Goal: Information Seeking & Learning: Learn about a topic

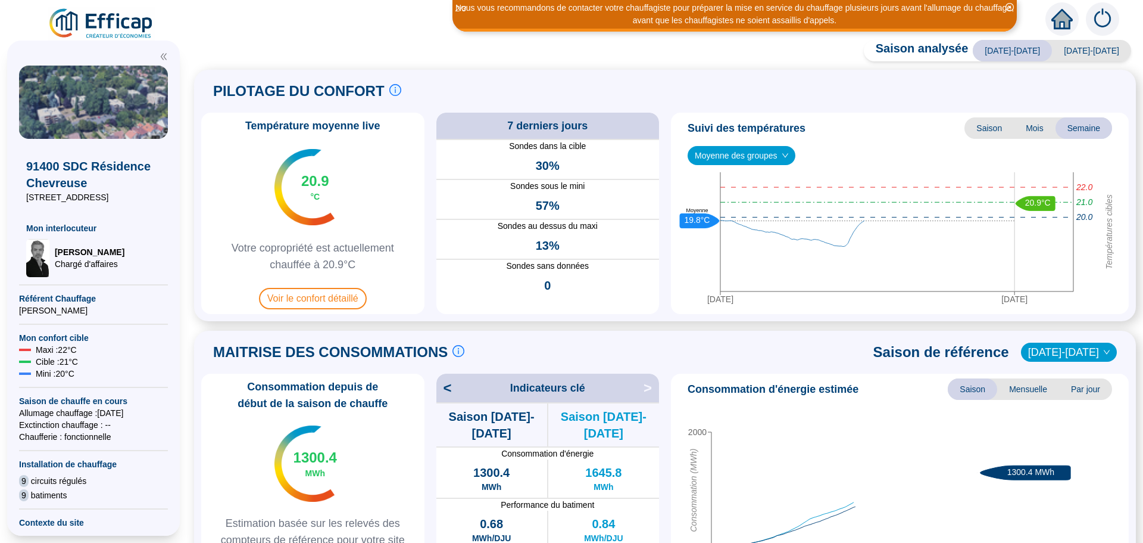
click at [304, 296] on span "Voir le confort détaillé" at bounding box center [313, 298] width 108 height 21
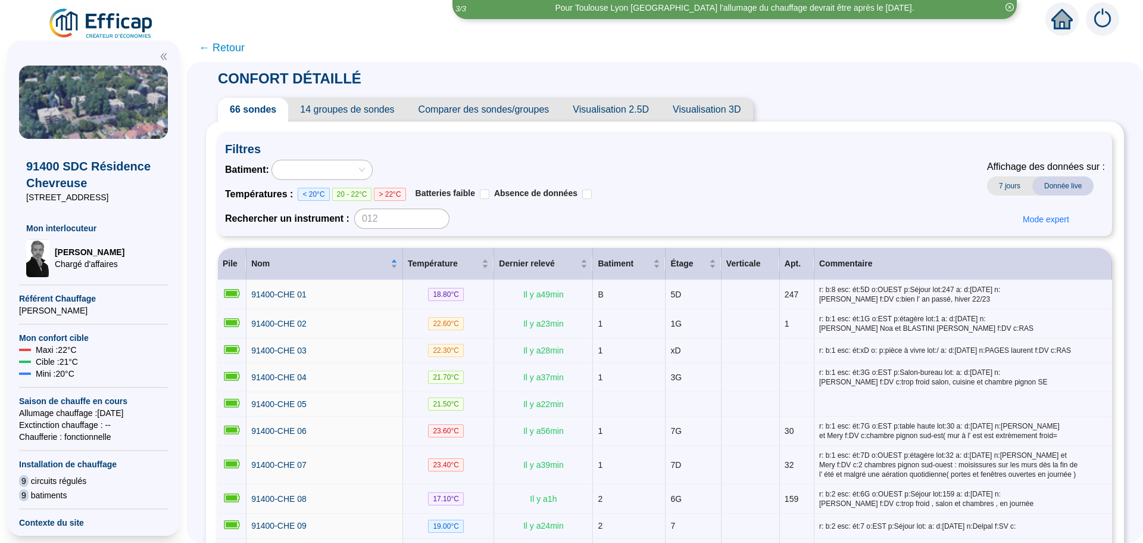
click at [521, 110] on span "Comparer des sondes/groupes" at bounding box center [484, 110] width 155 height 24
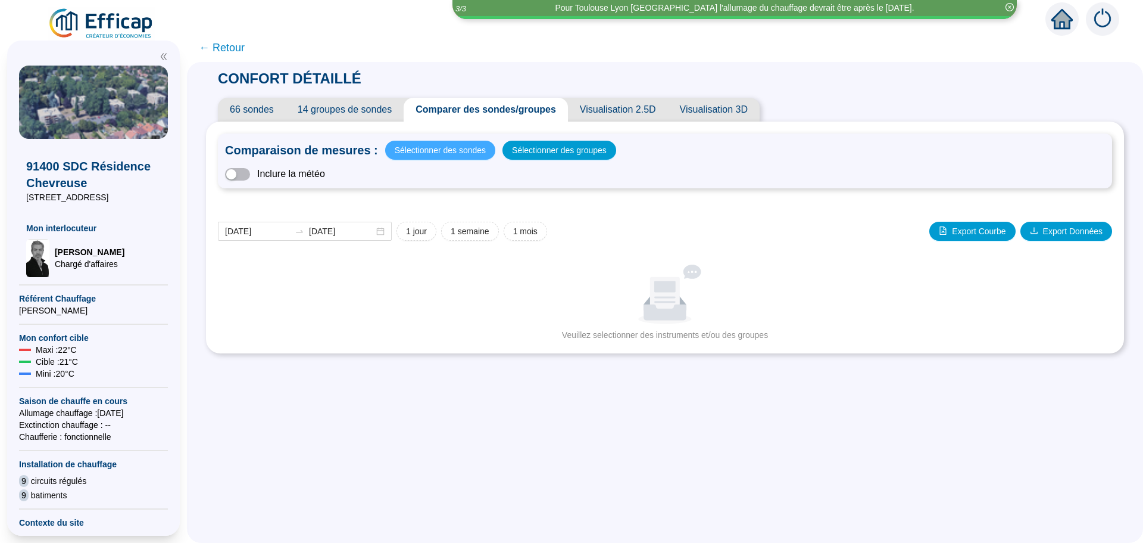
click at [460, 149] on span "Sélectionner des sondes" at bounding box center [440, 150] width 91 height 17
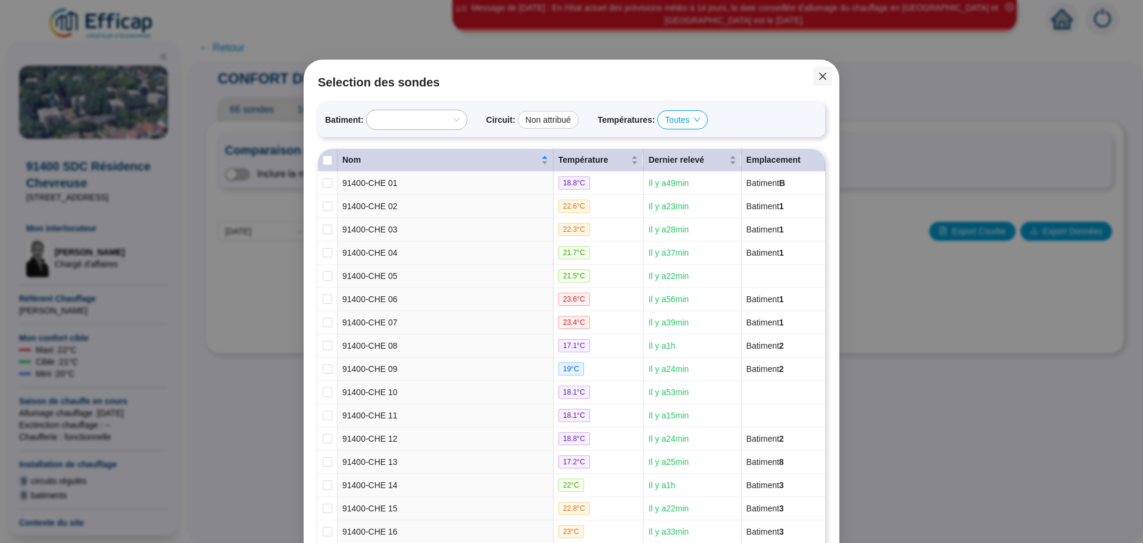
click at [821, 80] on button "Close" at bounding box center [822, 76] width 19 height 19
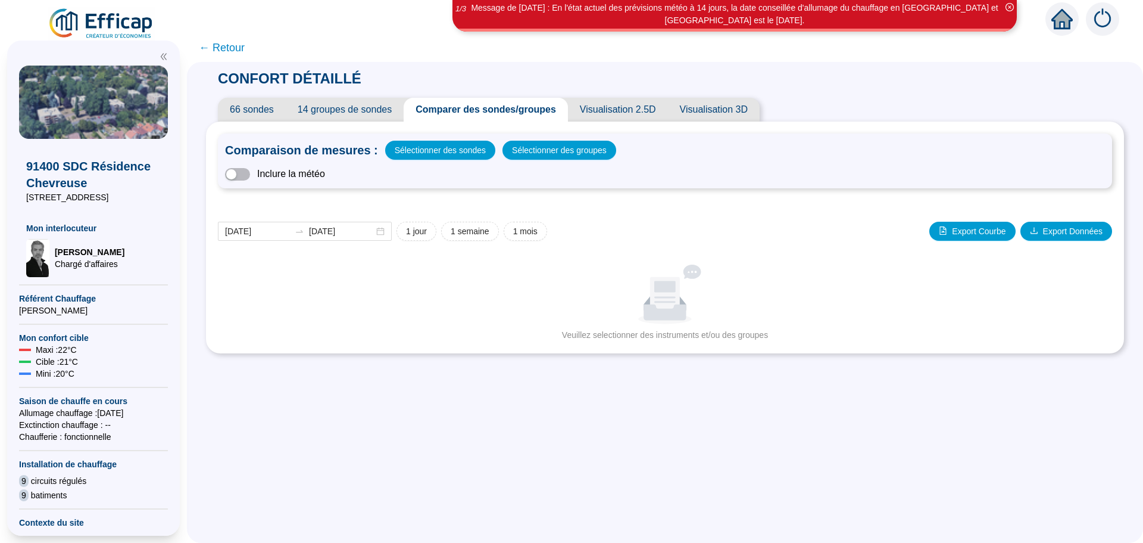
click at [495, 110] on span "Comparer des sondes/groupes" at bounding box center [486, 110] width 164 height 24
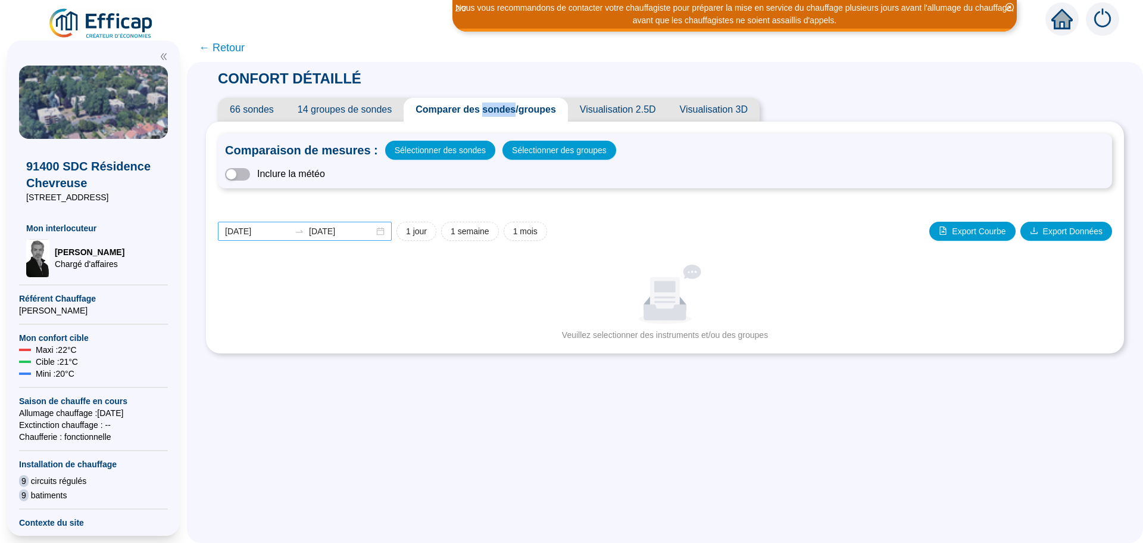
click at [389, 236] on div "[DATE] [DATE]" at bounding box center [305, 231] width 174 height 19
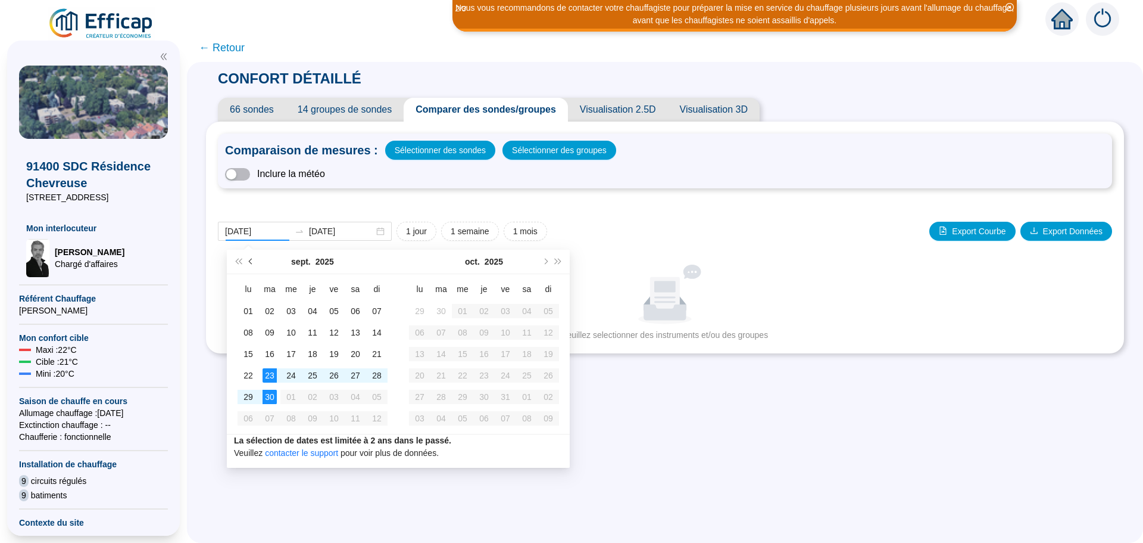
click at [248, 263] on button "Mois précédent (PageUp)" at bounding box center [251, 262] width 13 height 24
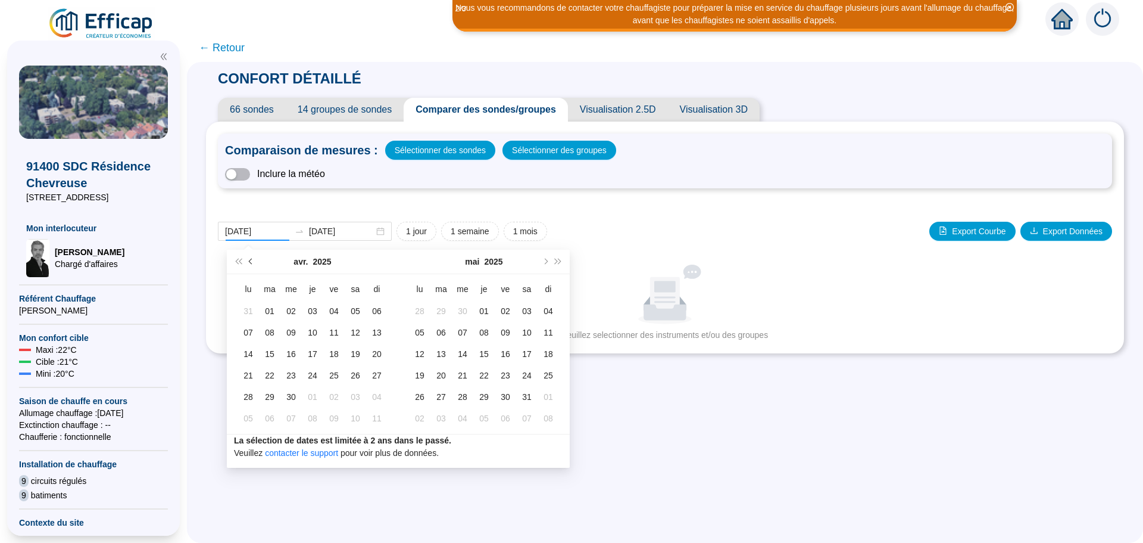
click at [248, 263] on button "Mois précédent (PageUp)" at bounding box center [251, 262] width 13 height 24
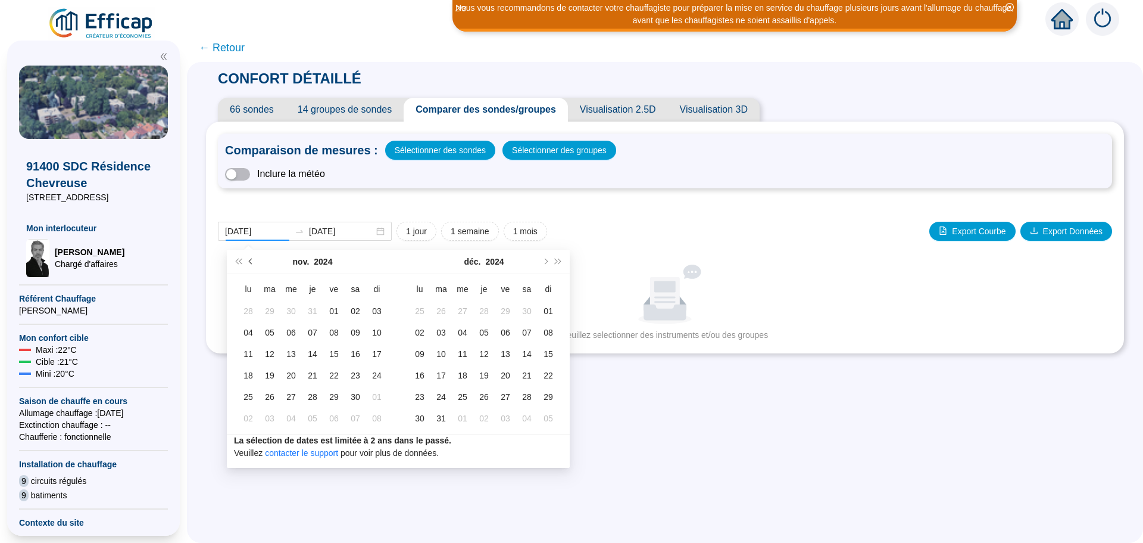
click at [248, 263] on button "Mois précédent (PageUp)" at bounding box center [251, 262] width 13 height 24
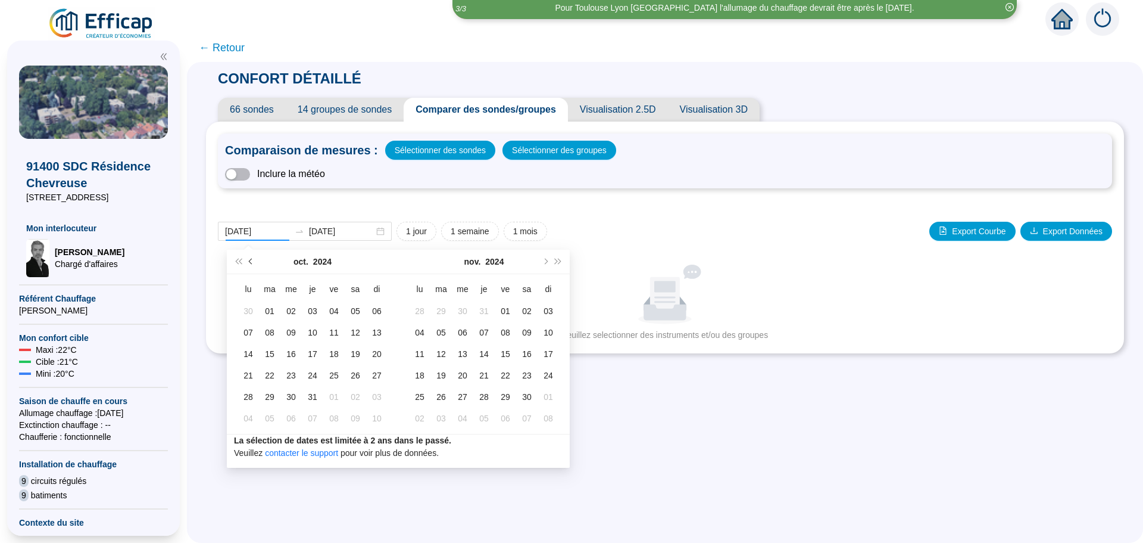
click at [248, 263] on button "Mois précédent (PageUp)" at bounding box center [251, 262] width 13 height 24
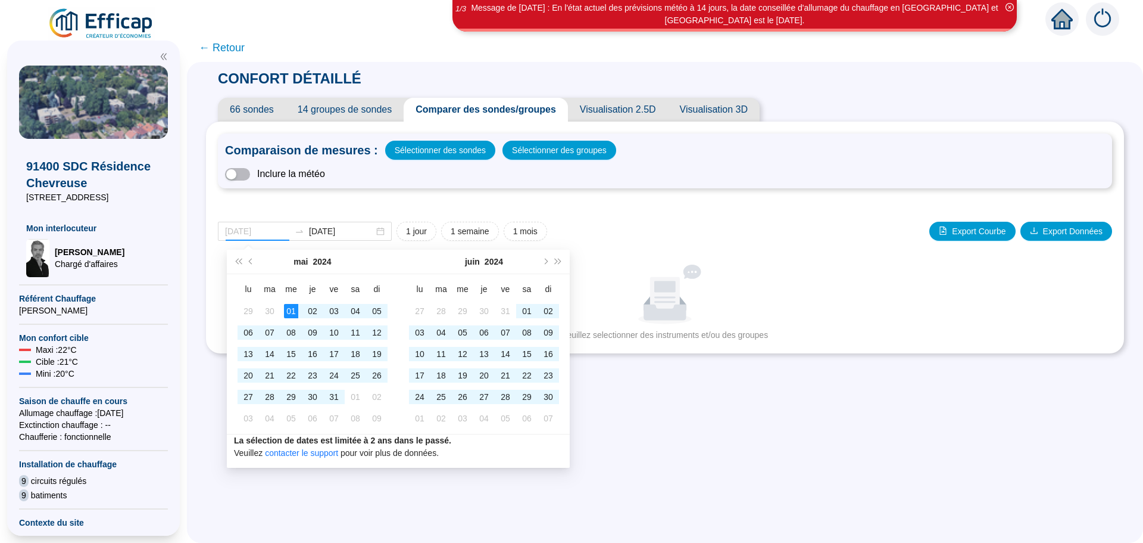
type input "[DATE]"
click at [291, 314] on div "01" at bounding box center [291, 311] width 14 height 14
click at [544, 259] on span "Mois suivant (PageDown)" at bounding box center [545, 261] width 6 height 6
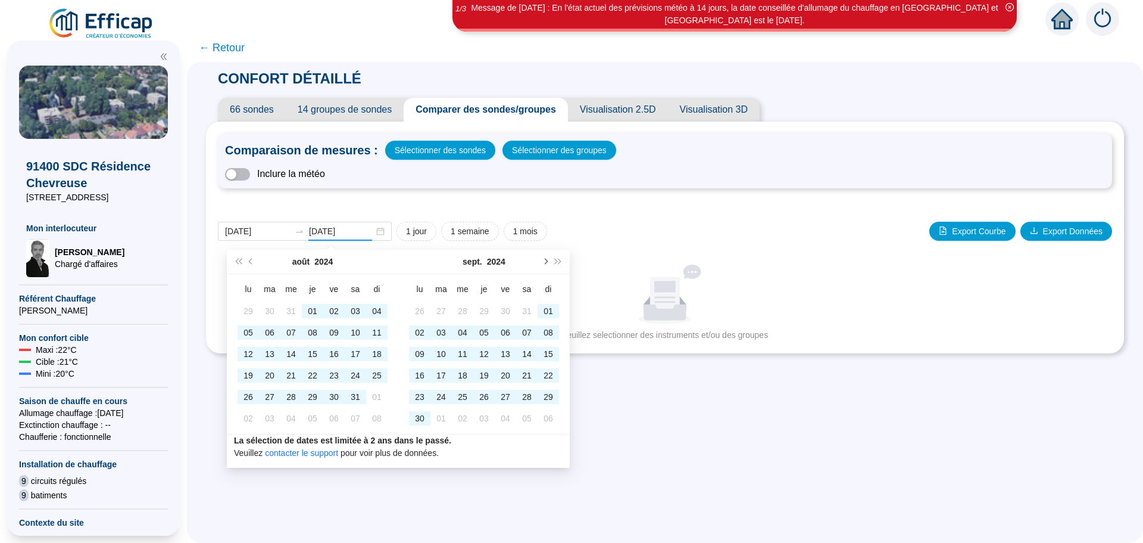
click at [544, 259] on span "Mois suivant (PageDown)" at bounding box center [545, 261] width 6 height 6
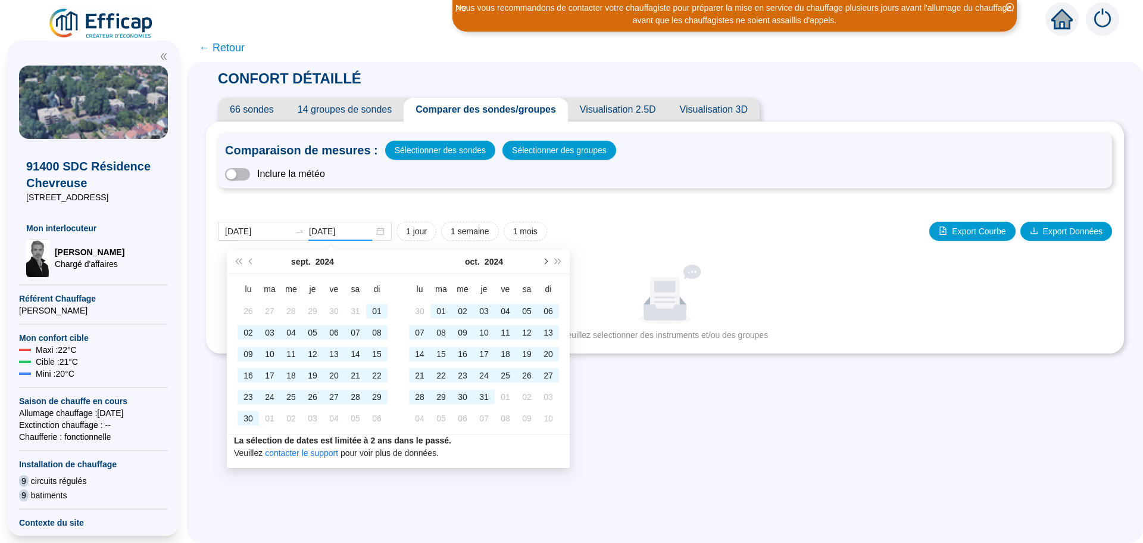
click at [544, 259] on span "Mois suivant (PageDown)" at bounding box center [545, 261] width 6 height 6
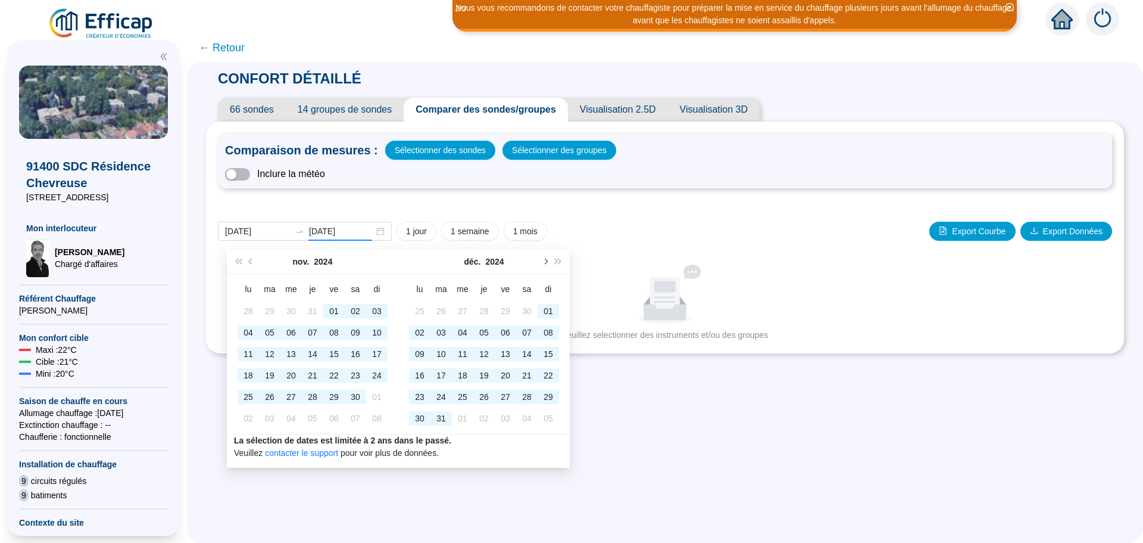
click at [544, 259] on span "Mois suivant (PageDown)" at bounding box center [545, 261] width 6 height 6
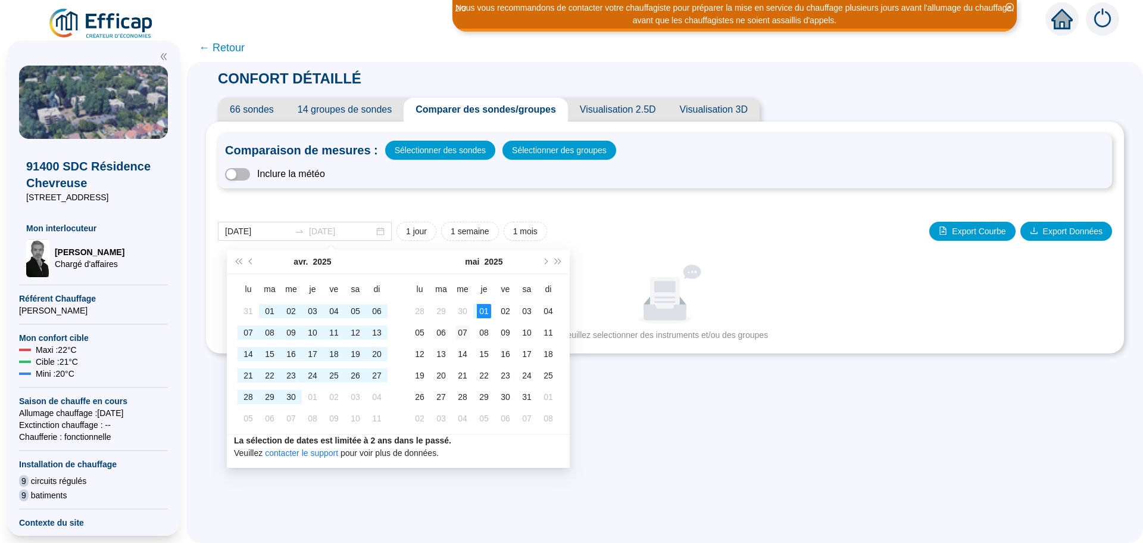
type input "[DATE]"
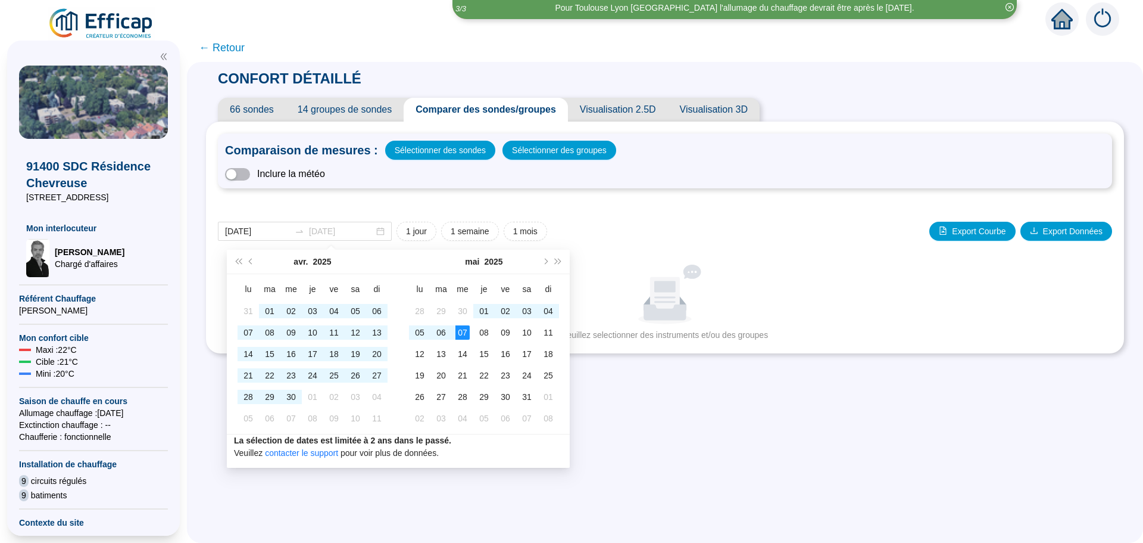
click at [462, 333] on div "07" at bounding box center [463, 332] width 14 height 14
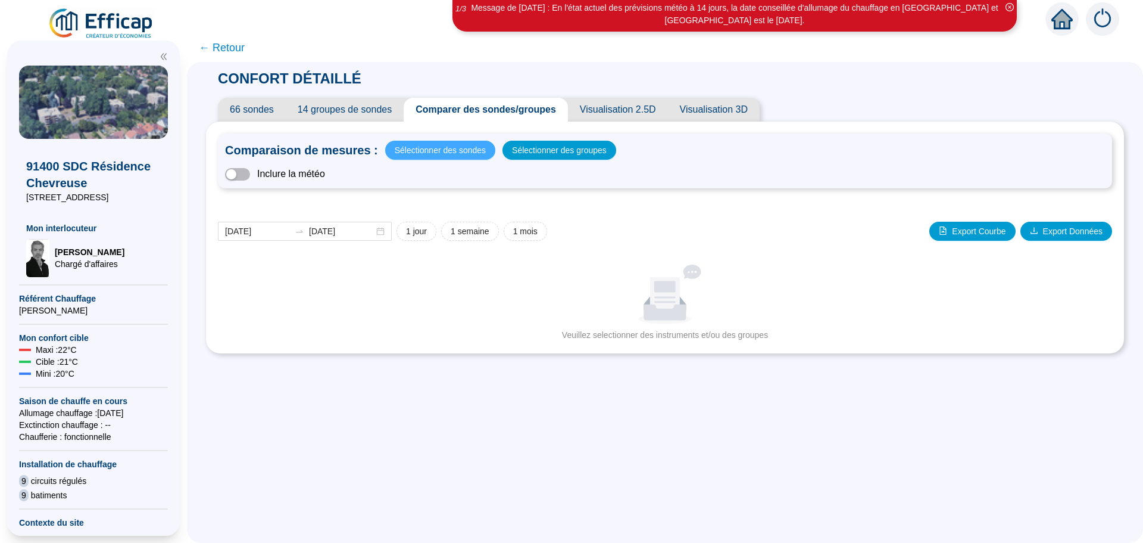
click at [445, 149] on span "Sélectionner des sondes" at bounding box center [440, 150] width 91 height 17
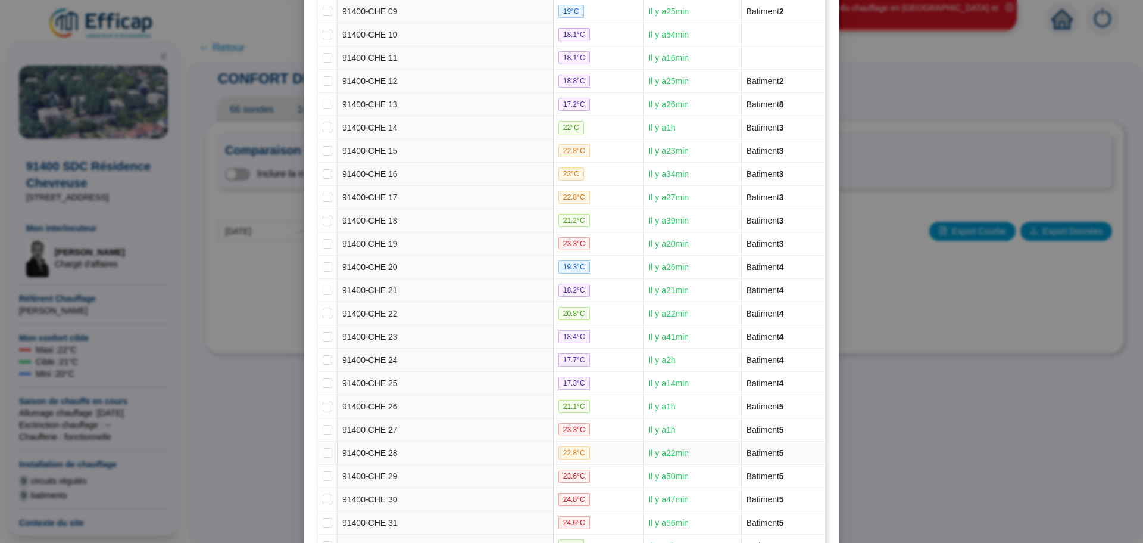
scroll to position [476, 0]
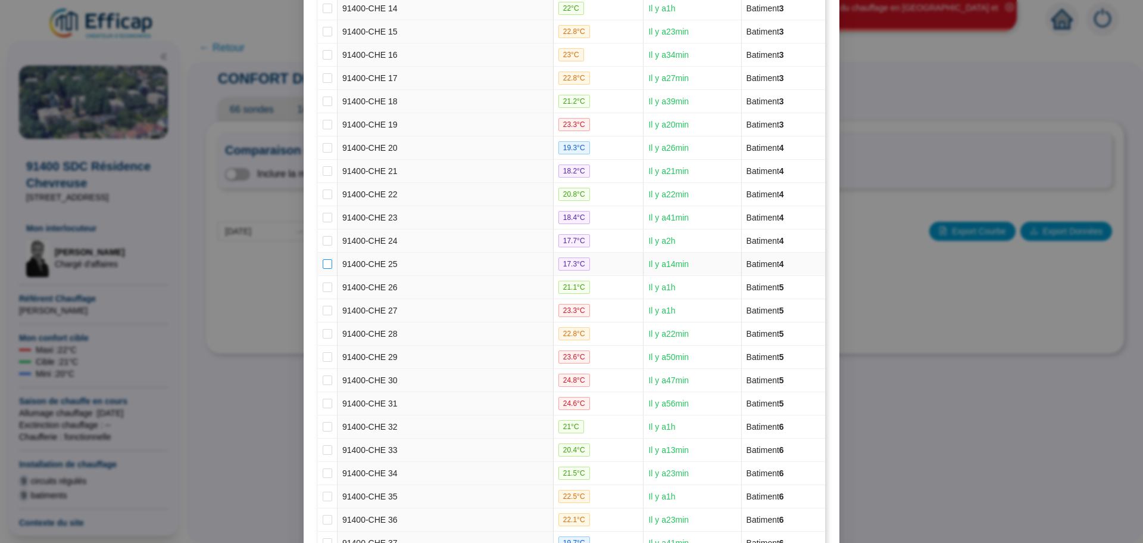
click at [323, 266] on input "checkbox" at bounding box center [328, 264] width 10 height 10
checkbox input "true"
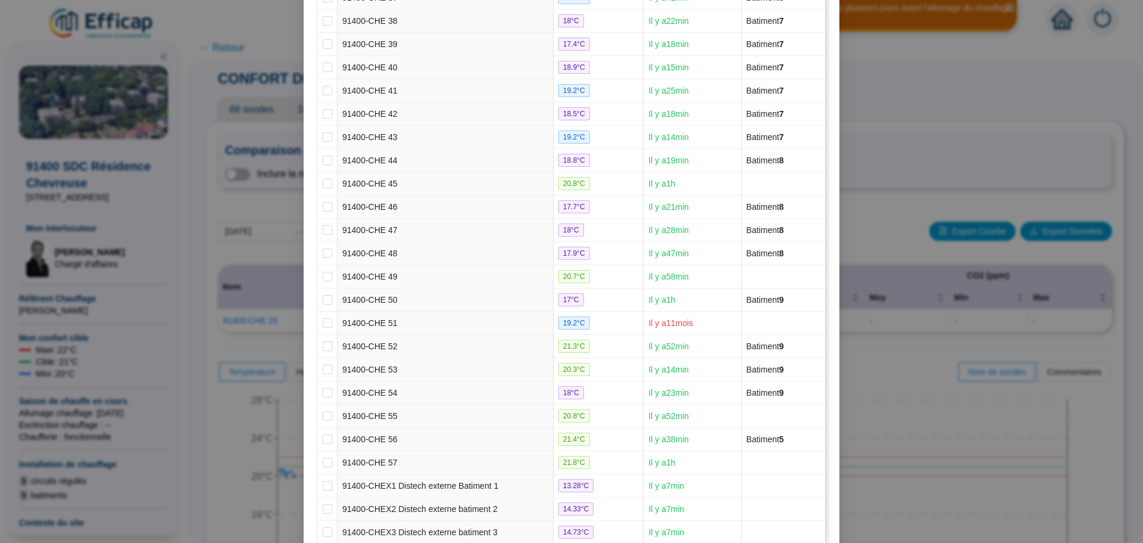
scroll to position [1219, 0]
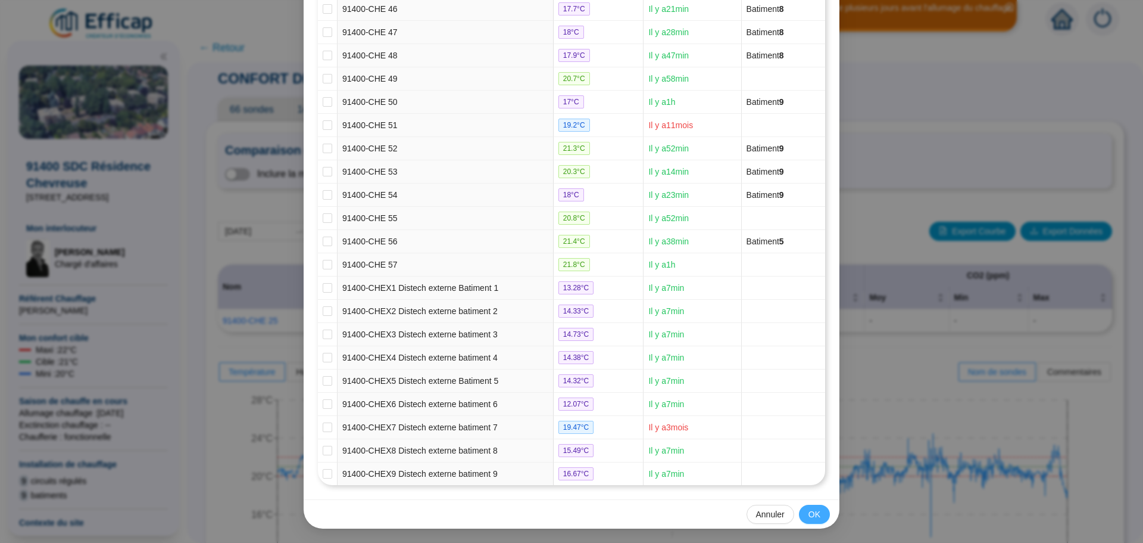
click at [811, 513] on span "OK" at bounding box center [815, 514] width 12 height 13
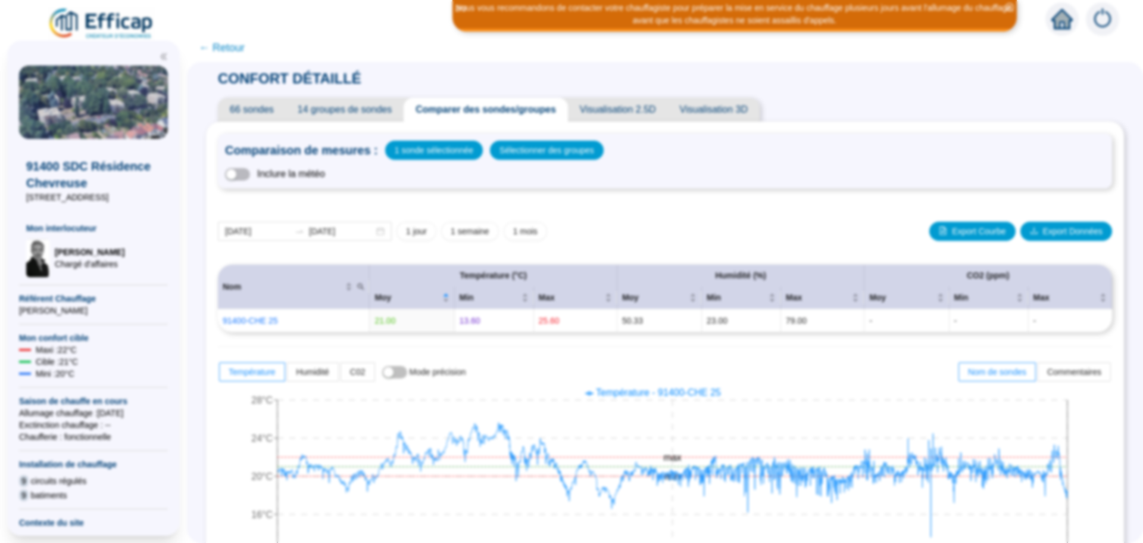
scroll to position [1159, 0]
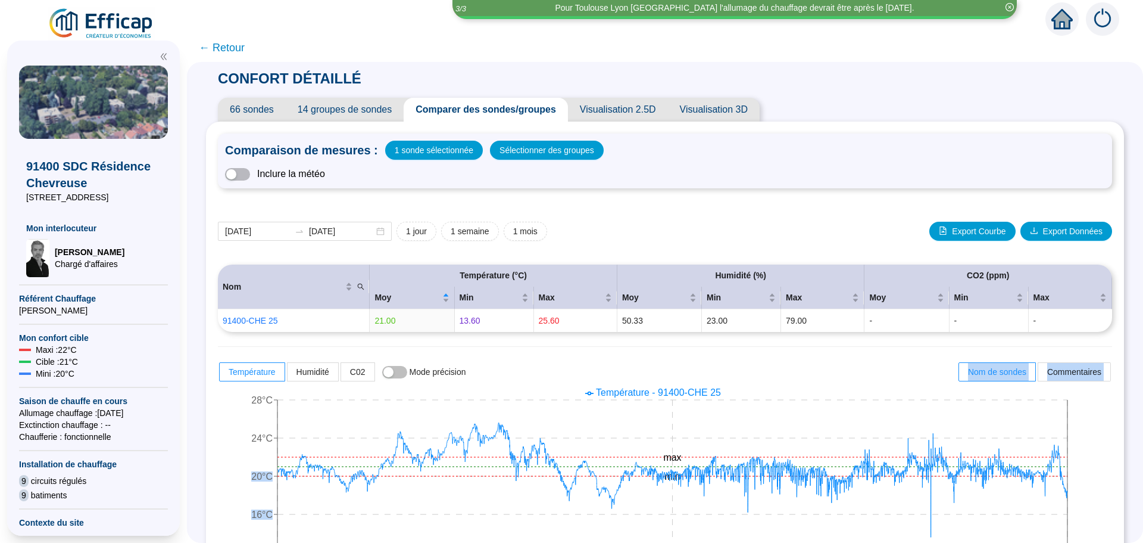
drag, startPoint x: 376, startPoint y: 466, endPoint x: 797, endPoint y: 364, distance: 432.4
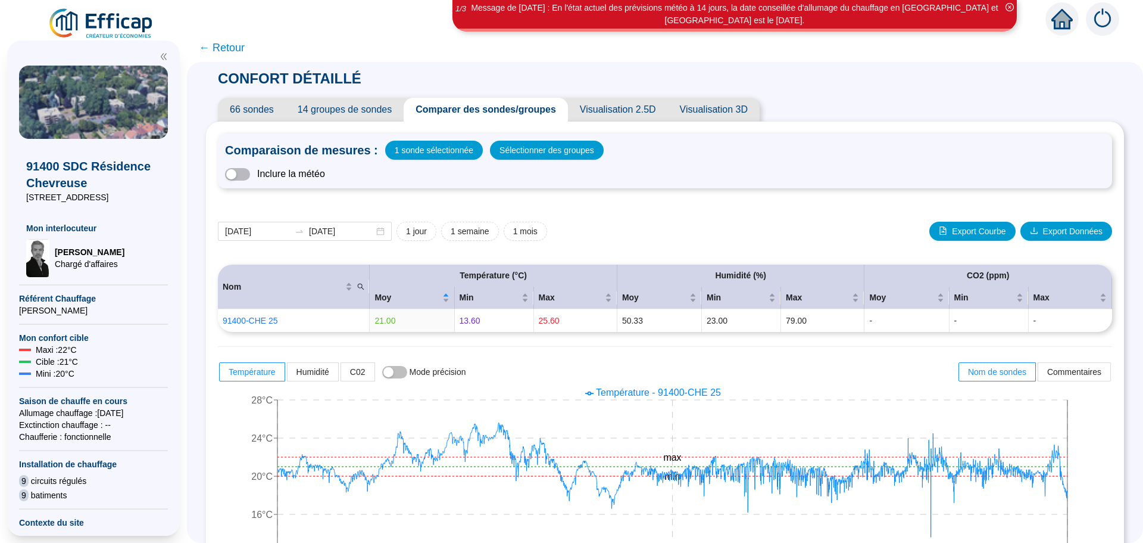
click at [241, 52] on span "← Retour" at bounding box center [222, 47] width 46 height 17
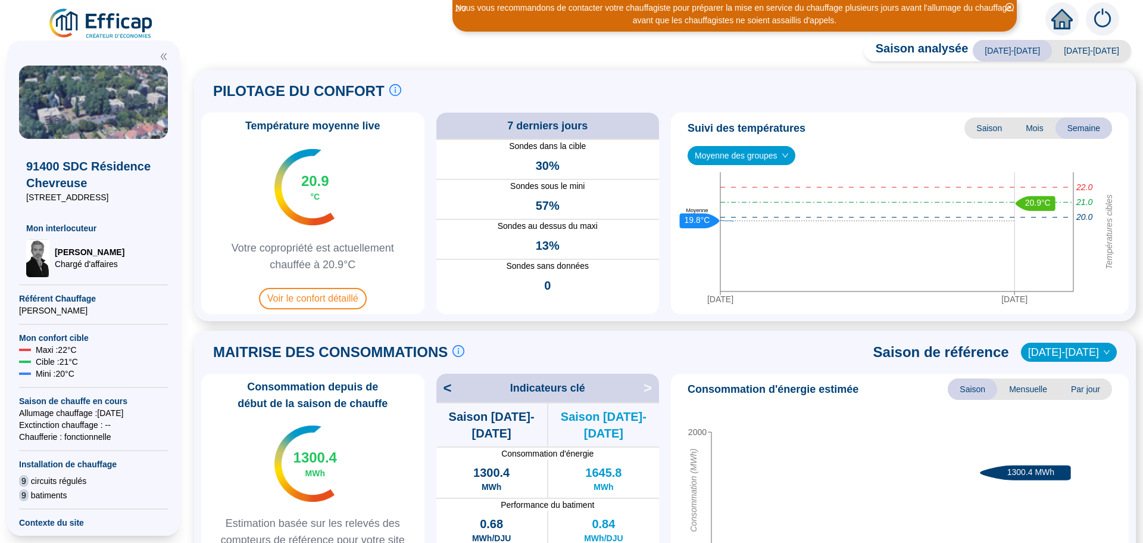
click at [241, 52] on div "Saison analysée [DATE]-[DATE] [DATE]-[DATE] PILOTAGE DU CONFORT Le pilotage du …" at bounding box center [665, 294] width 956 height 497
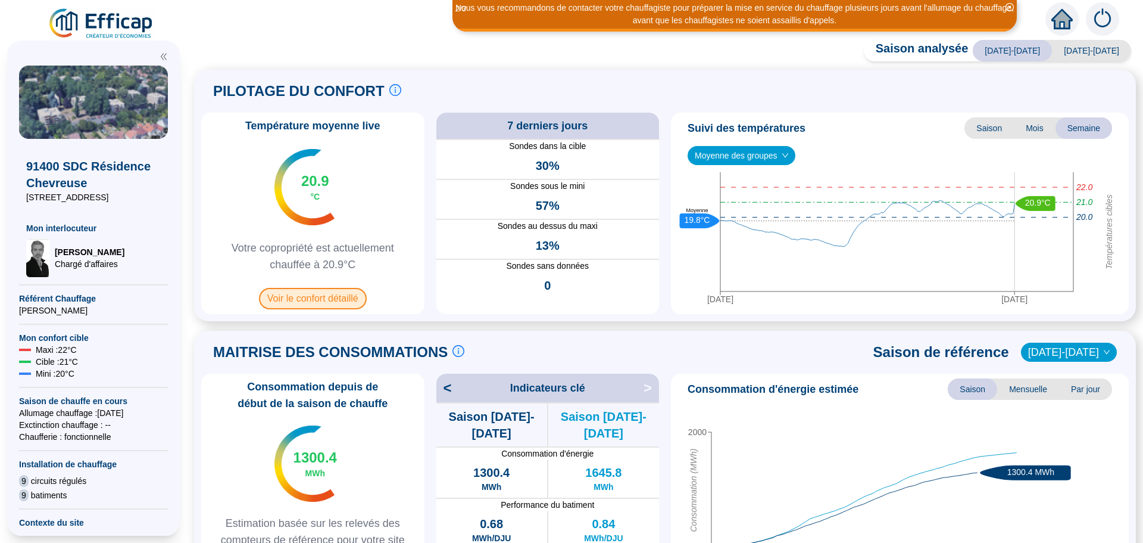
click at [351, 289] on span "Voir le confort détaillé" at bounding box center [313, 298] width 108 height 21
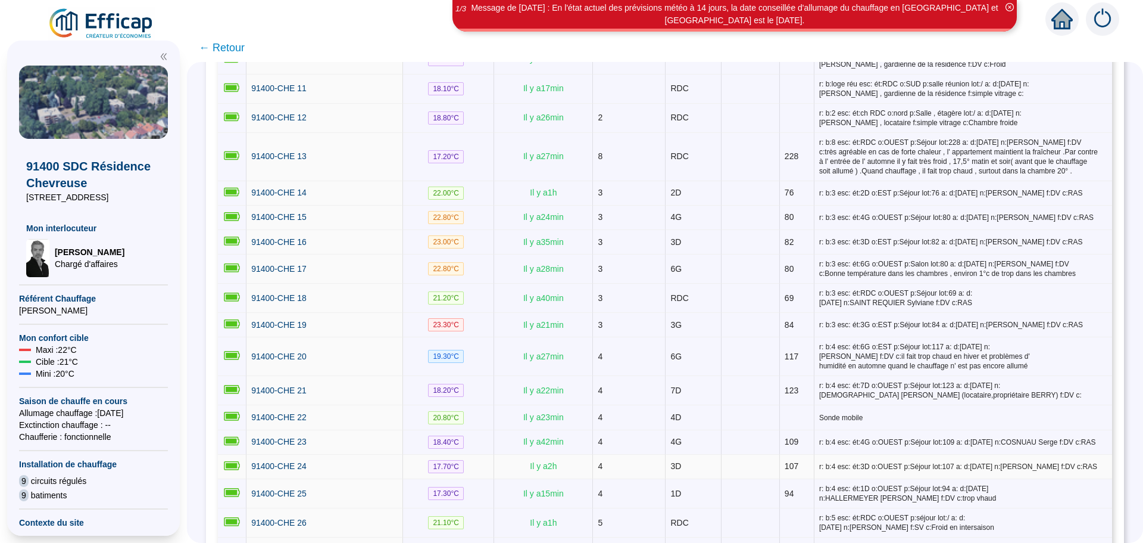
scroll to position [596, 0]
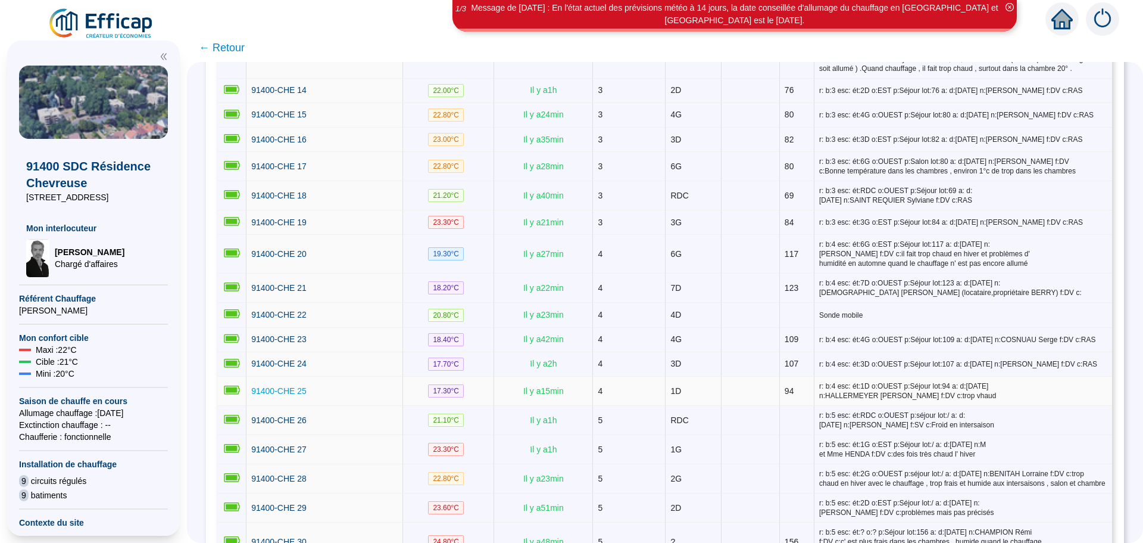
click at [294, 386] on span "91400-CHE 25" at bounding box center [278, 391] width 55 height 10
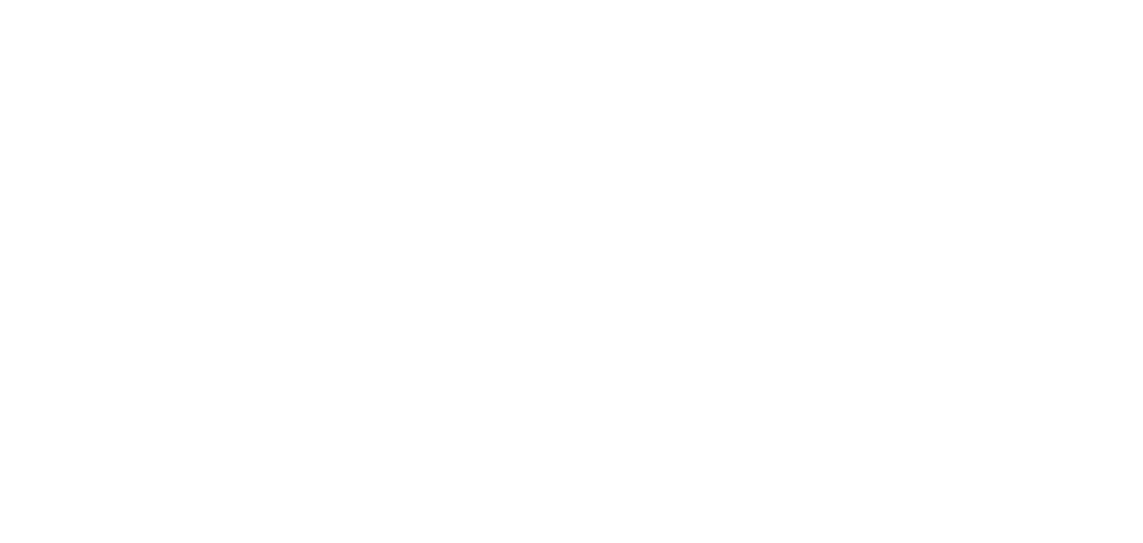
click at [294, 383] on div at bounding box center [571, 271] width 1143 height 543
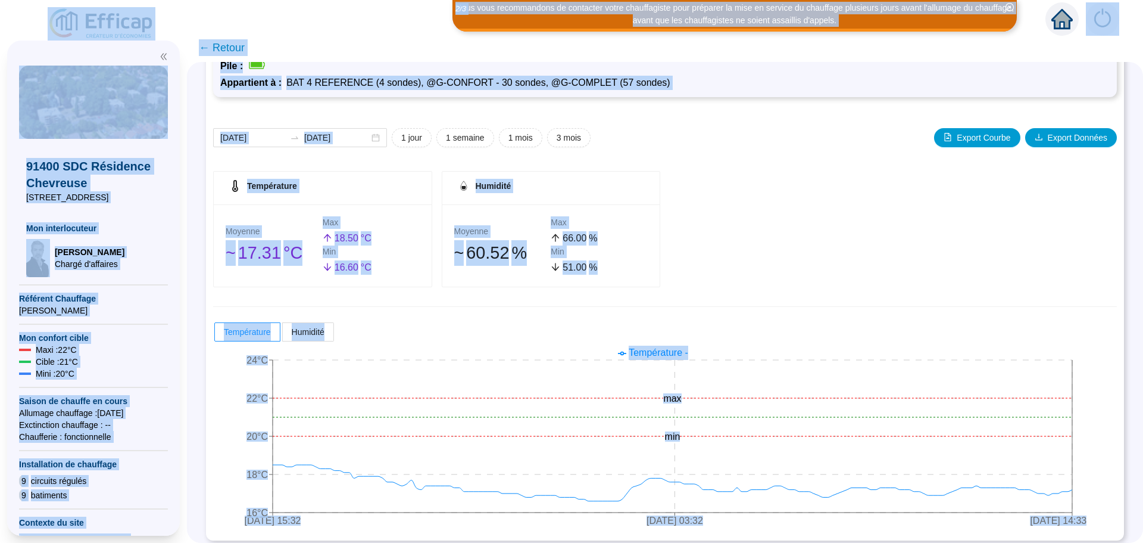
scroll to position [93, 0]
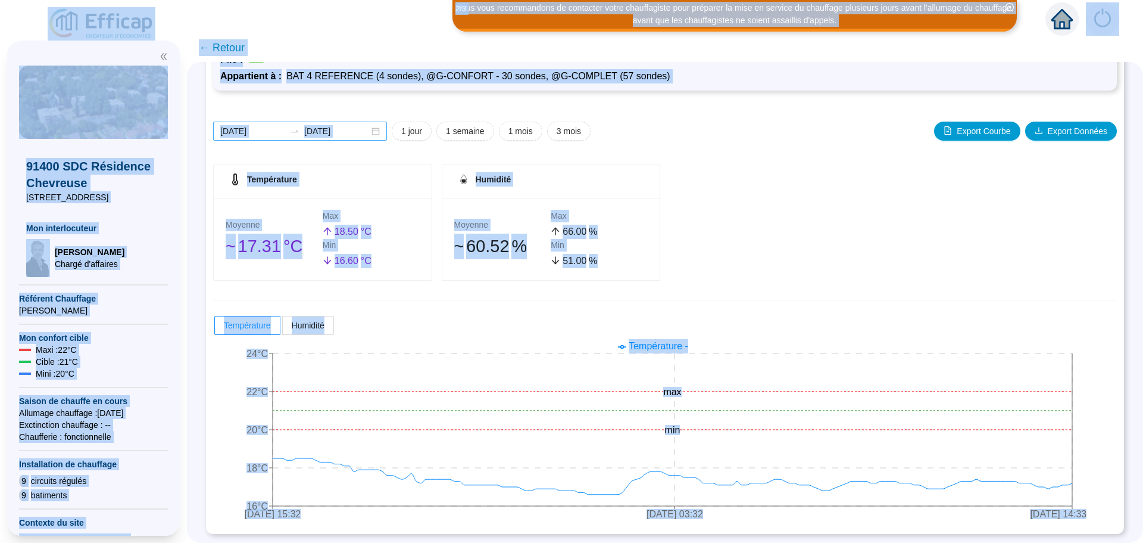
click at [384, 135] on div "[DATE] [DATE]" at bounding box center [300, 130] width 174 height 19
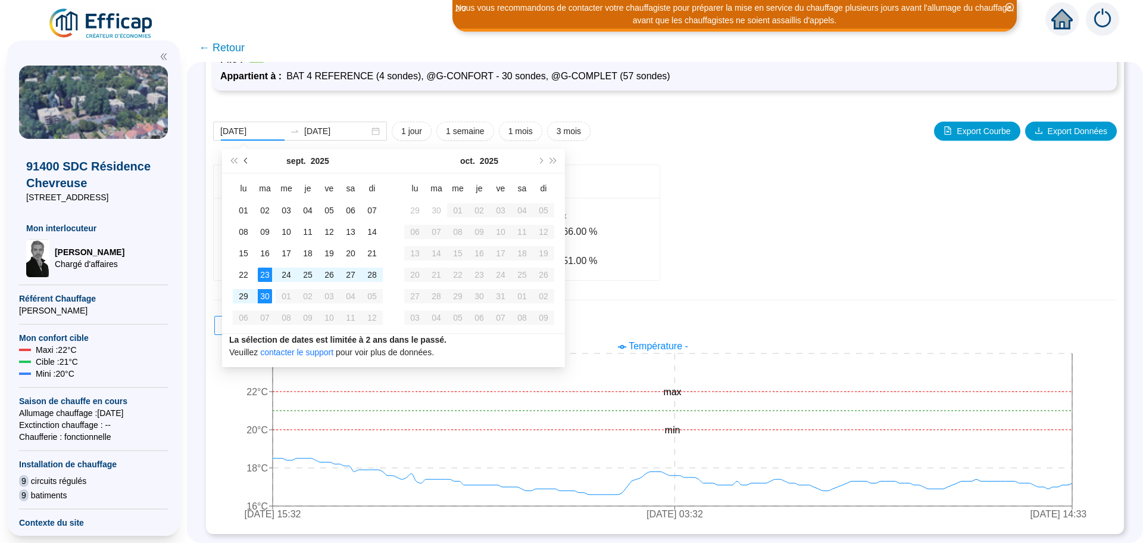
click at [247, 160] on span "Mois précédent (PageUp)" at bounding box center [247, 161] width 6 height 6
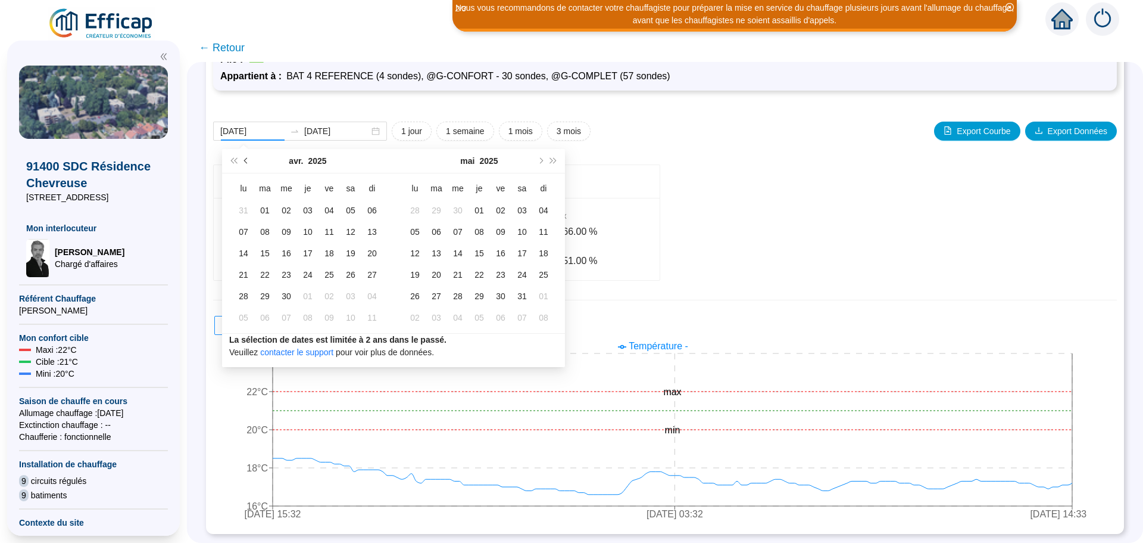
click at [247, 160] on span "Mois précédent (PageUp)" at bounding box center [247, 161] width 6 height 6
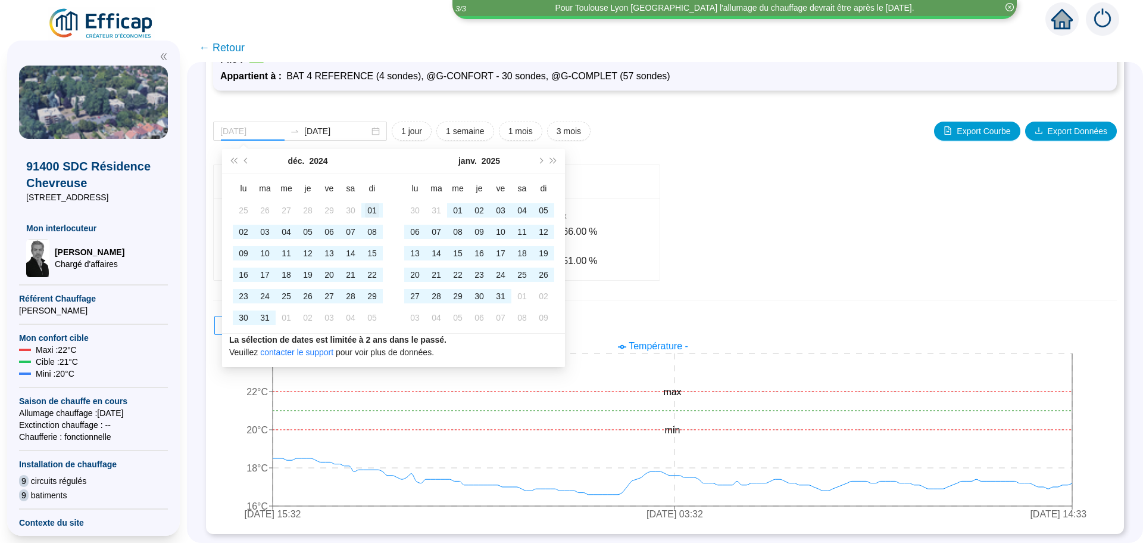
type input "[DATE]"
click at [373, 209] on div "01" at bounding box center [372, 210] width 14 height 14
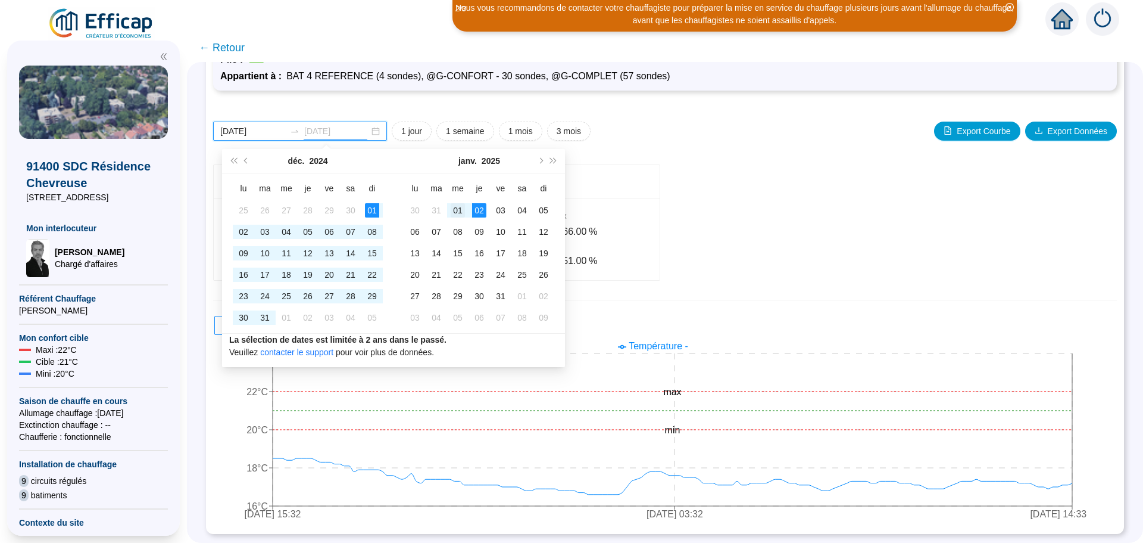
type input "[DATE]"
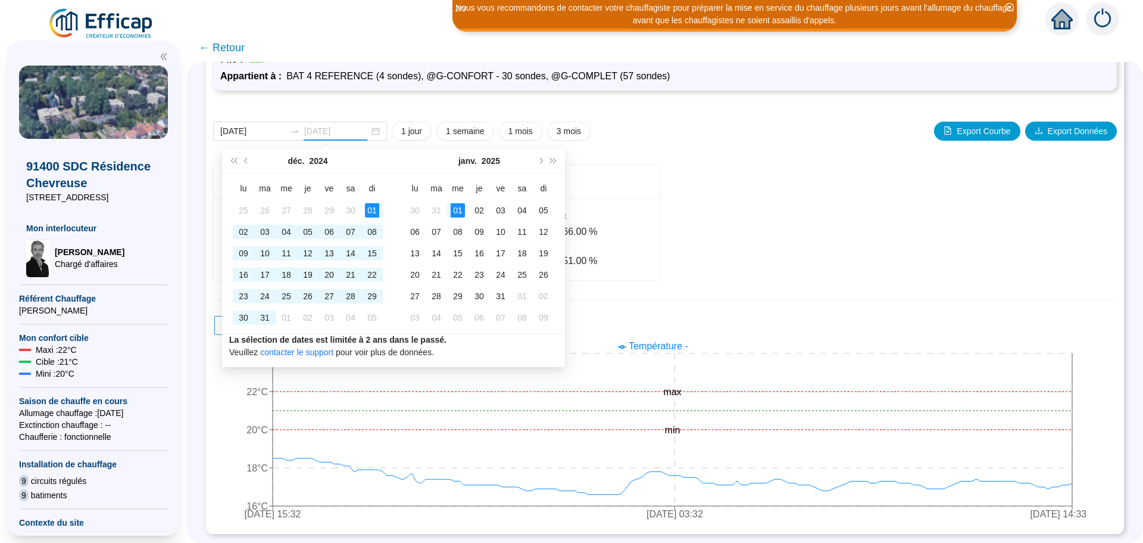
click at [456, 213] on div "01" at bounding box center [458, 210] width 14 height 14
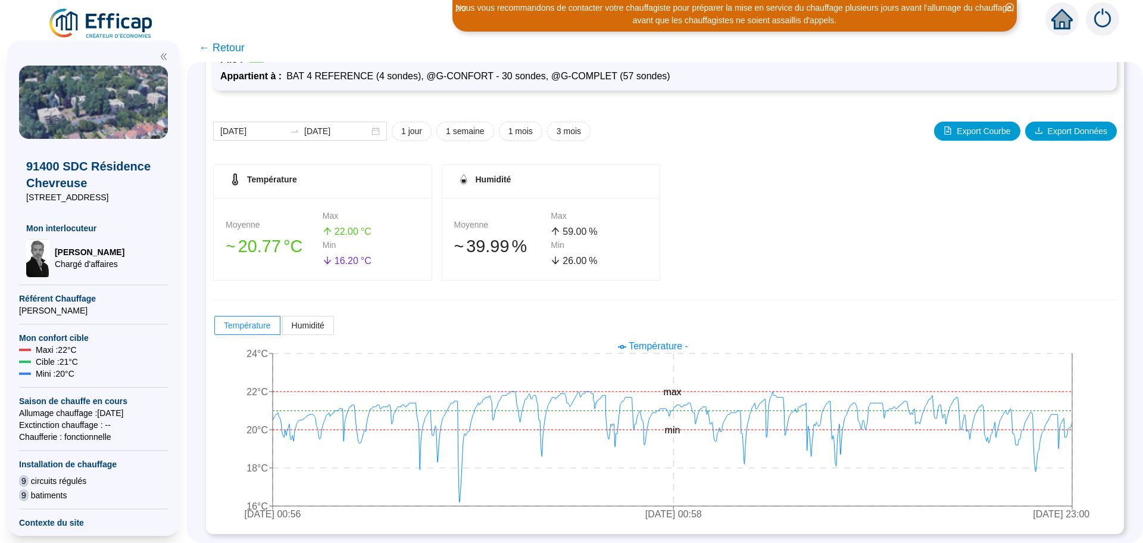
click at [238, 46] on span "← Retour" at bounding box center [222, 47] width 46 height 17
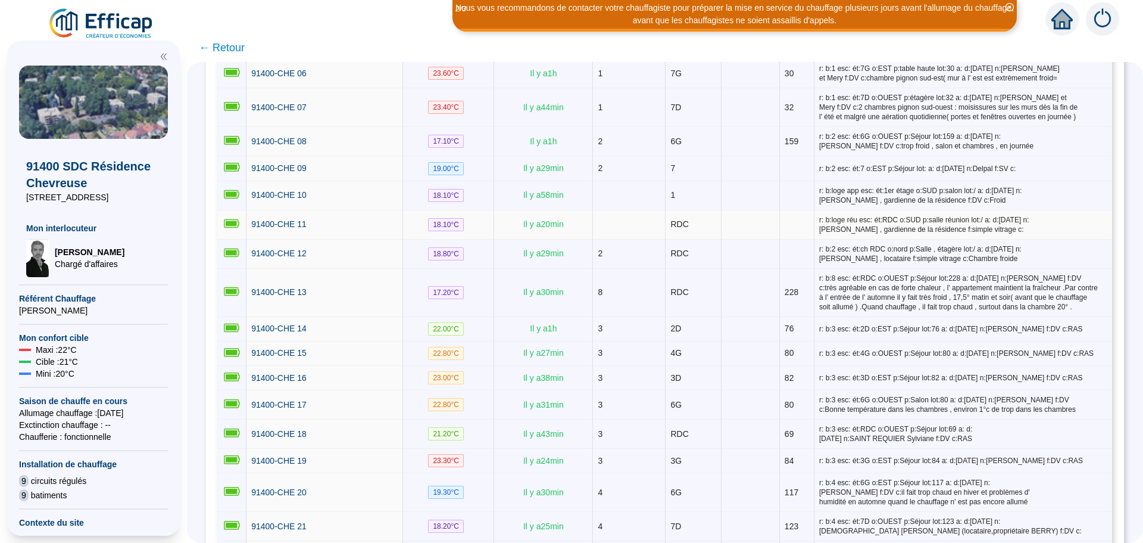
scroll to position [536, 0]
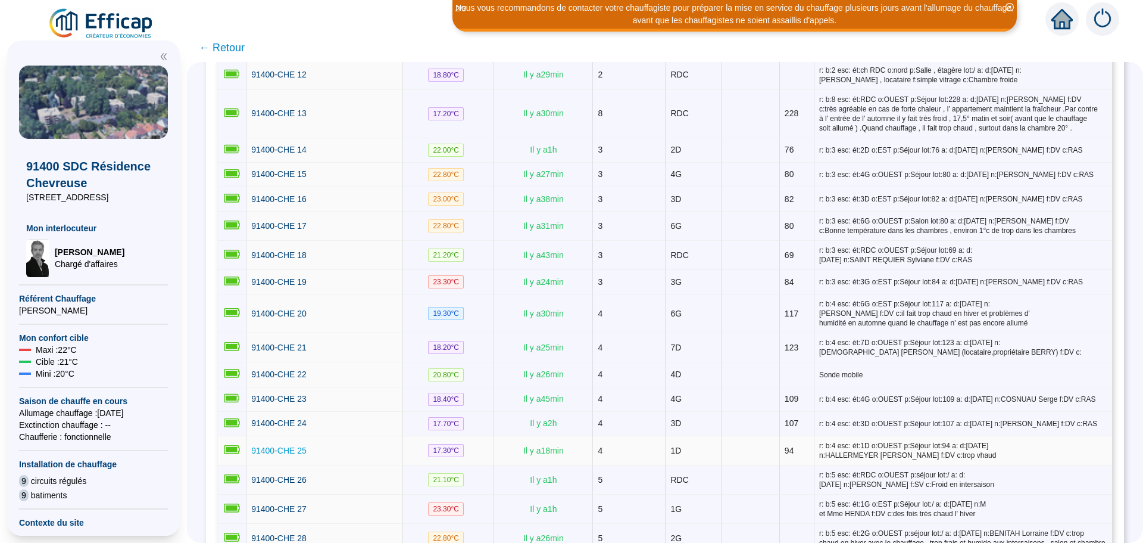
click at [263, 445] on span "91400-CHE 25" at bounding box center [278, 450] width 55 height 10
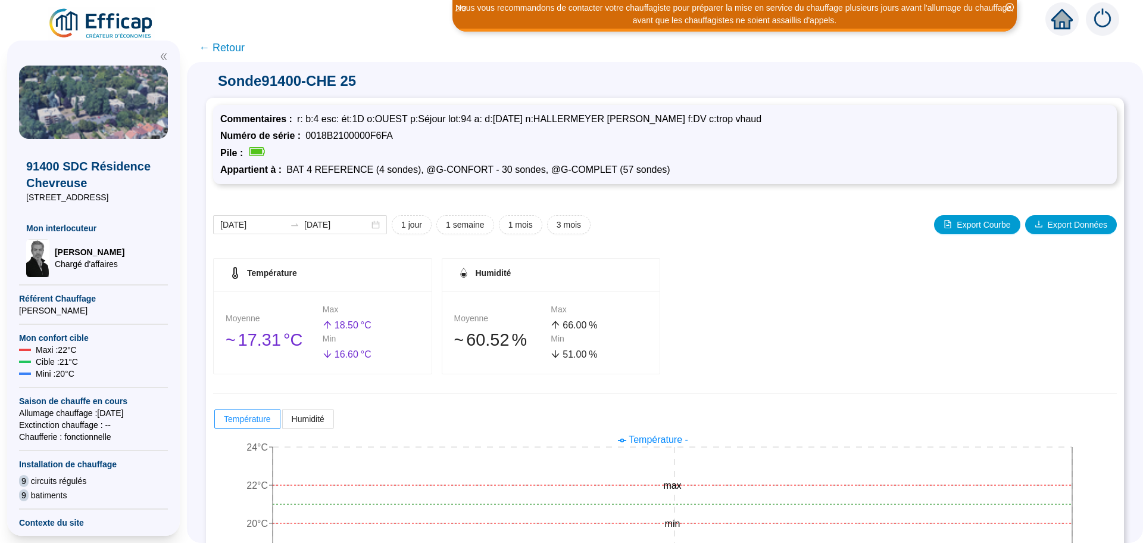
scroll to position [93, 0]
